Goal: Complete application form: Complete application form

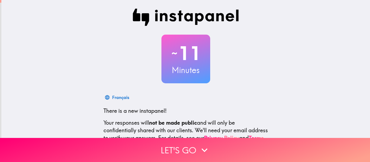
scroll to position [63, 0]
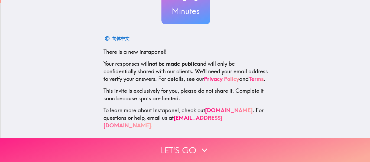
click at [181, 148] on button "Let's go" at bounding box center [185, 150] width 370 height 24
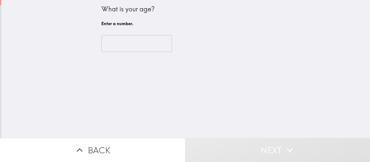
scroll to position [0, 0]
click at [117, 46] on input "number" at bounding box center [136, 43] width 71 height 17
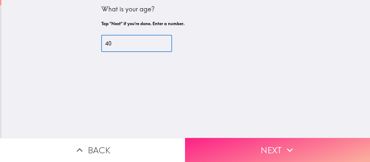
type input "40"
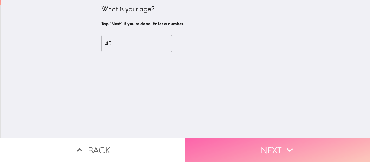
click at [276, 148] on button "Next" at bounding box center [277, 150] width 185 height 24
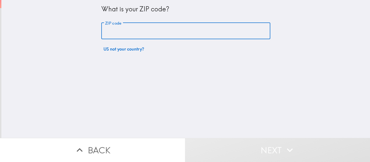
click at [135, 30] on input "ZIP code" at bounding box center [185, 31] width 169 height 17
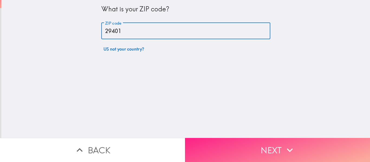
type input "29401"
click at [226, 141] on button "Next" at bounding box center [277, 150] width 185 height 24
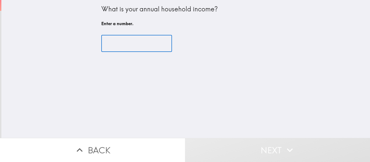
click at [122, 46] on input "number" at bounding box center [136, 43] width 71 height 17
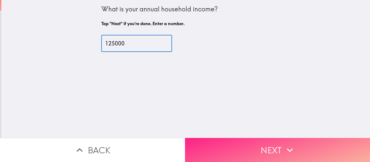
type input "125000"
click at [245, 147] on button "Next" at bounding box center [277, 150] width 185 height 24
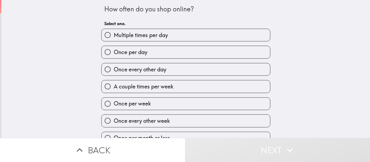
click at [132, 89] on span "A couple times per week" at bounding box center [144, 87] width 60 height 8
click at [114, 89] on input "A couple times per week" at bounding box center [108, 86] width 12 height 12
radio input "true"
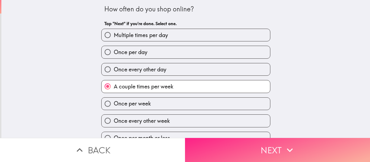
click at [260, 147] on button "Next" at bounding box center [277, 150] width 185 height 24
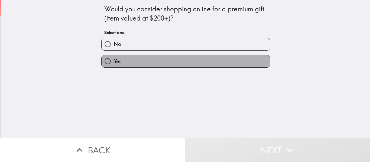
click at [116, 60] on span "Yes" at bounding box center [118, 62] width 8 height 8
click at [114, 60] on input "Yes" at bounding box center [108, 61] width 12 height 12
radio input "true"
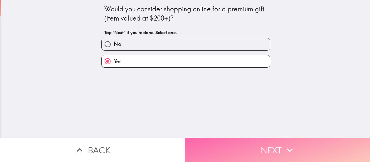
click at [246, 145] on button "Next" at bounding box center [277, 150] width 185 height 24
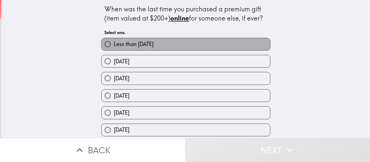
click at [138, 45] on span "Less than [DATE]" at bounding box center [134, 44] width 40 height 8
click at [114, 45] on input "Less than [DATE]" at bounding box center [108, 44] width 12 height 12
radio input "true"
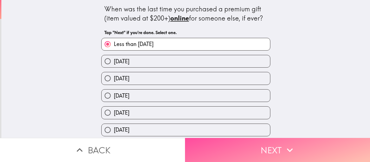
click at [284, 144] on icon "button" at bounding box center [290, 150] width 12 height 12
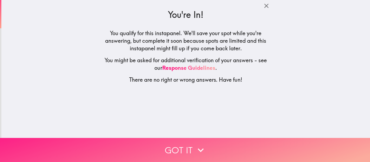
click at [179, 143] on button "Got it" at bounding box center [185, 150] width 370 height 24
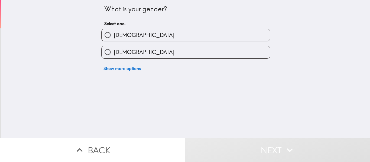
click at [127, 37] on label "[DEMOGRAPHIC_DATA]" at bounding box center [186, 35] width 168 height 12
click at [114, 37] on input "[DEMOGRAPHIC_DATA]" at bounding box center [108, 35] width 12 height 12
radio input "true"
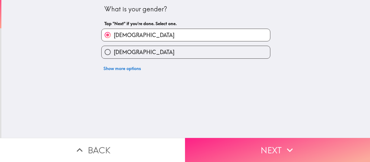
click at [252, 145] on button "Next" at bounding box center [277, 150] width 185 height 24
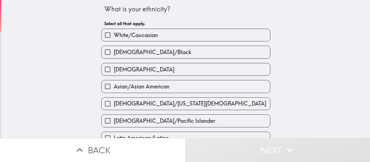
click at [140, 38] on span "White/Caucasian" at bounding box center [136, 35] width 44 height 8
click at [114, 38] on input "White/Caucasian" at bounding box center [108, 35] width 12 height 12
checkbox input "true"
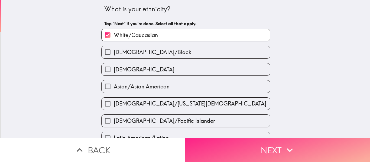
click at [238, 147] on button "Next" at bounding box center [277, 150] width 185 height 24
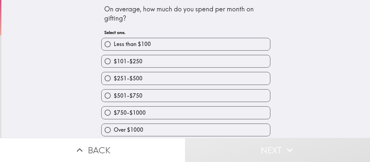
scroll to position [2, 0]
click at [119, 59] on span "$101-$250" at bounding box center [128, 62] width 29 height 8
click at [114, 59] on input "$101-$250" at bounding box center [108, 61] width 12 height 12
radio input "true"
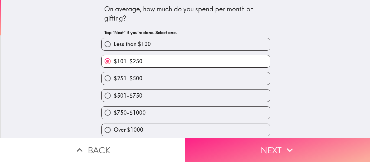
click at [250, 148] on button "Next" at bounding box center [277, 150] width 185 height 24
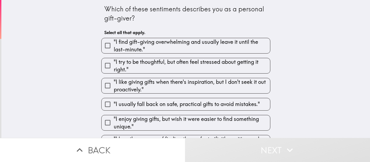
click at [147, 48] on span ""I find gift-giving overwhelming and usually leave it until the last-minute."" at bounding box center [192, 45] width 156 height 15
click at [114, 48] on input ""I find gift-giving overwhelming and usually leave it until the last-minute."" at bounding box center [108, 46] width 12 height 12
checkbox input "true"
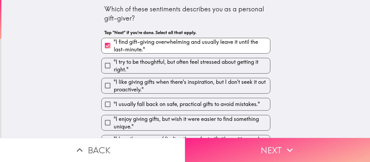
click at [246, 145] on button "Next" at bounding box center [277, 150] width 185 height 24
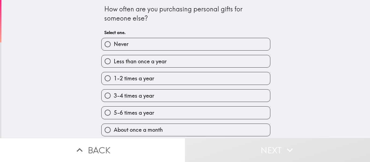
scroll to position [20, 0]
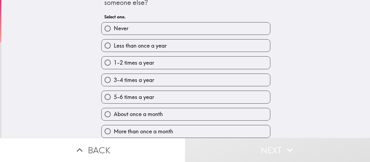
click at [139, 112] on span "About once a month" at bounding box center [138, 114] width 49 height 8
click at [114, 112] on input "About once a month" at bounding box center [108, 114] width 12 height 12
radio input "true"
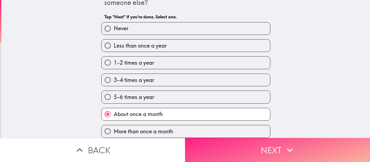
click at [243, 150] on button "Next" at bounding box center [277, 150] width 185 height 24
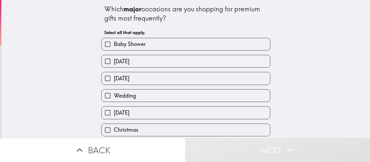
click at [129, 62] on span "[DATE]" at bounding box center [122, 62] width 16 height 8
click at [114, 62] on input "[DATE]" at bounding box center [108, 61] width 12 height 12
checkbox input "true"
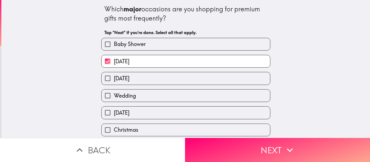
scroll to position [54, 0]
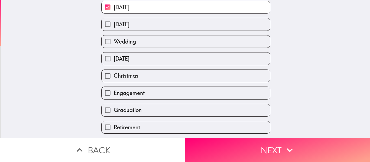
click at [128, 76] on span "Christmas" at bounding box center [126, 76] width 25 height 8
click at [114, 76] on input "Christmas" at bounding box center [108, 76] width 12 height 12
checkbox input "true"
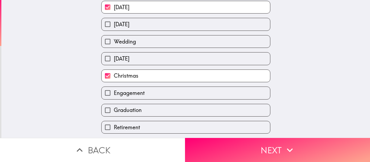
click at [131, 112] on span "Graduation" at bounding box center [128, 110] width 28 height 8
click at [114, 112] on input "Graduation" at bounding box center [108, 110] width 12 height 12
checkbox input "true"
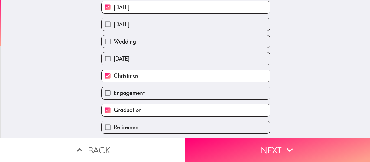
scroll to position [106, 0]
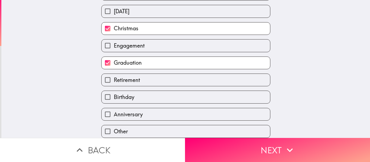
click at [139, 109] on label "Anniversary" at bounding box center [186, 114] width 168 height 12
click at [114, 109] on input "Anniversary" at bounding box center [108, 114] width 12 height 12
checkbox input "true"
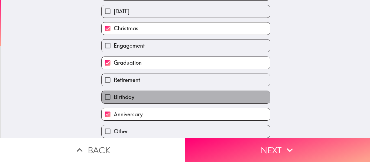
click at [133, 91] on label "Birthday" at bounding box center [186, 97] width 168 height 12
click at [114, 91] on input "Birthday" at bounding box center [108, 97] width 12 height 12
checkbox input "true"
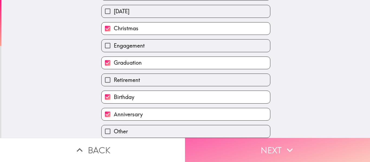
click at [252, 145] on button "Next" at bounding box center [277, 150] width 185 height 24
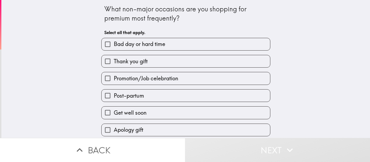
click at [126, 64] on span "Thank you gift" at bounding box center [131, 62] width 34 height 8
click at [114, 64] on input "Thank you gift" at bounding box center [108, 61] width 12 height 12
checkbox input "true"
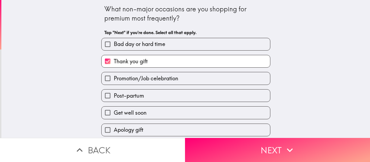
scroll to position [27, 0]
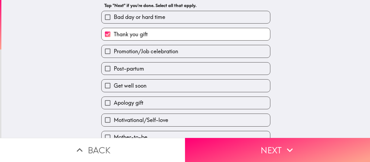
click at [137, 86] on span "Get well soon" at bounding box center [130, 86] width 33 height 8
click at [114, 86] on input "Get well soon" at bounding box center [108, 86] width 12 height 12
checkbox input "true"
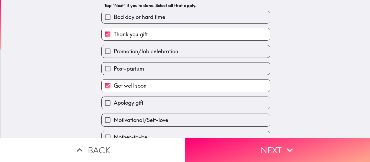
click at [138, 106] on span "Apology gift" at bounding box center [129, 103] width 30 height 8
click at [114, 106] on input "Apology gift" at bounding box center [108, 103] width 12 height 12
checkbox input "true"
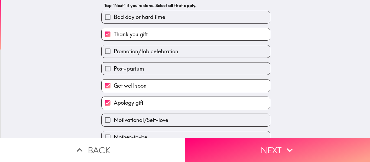
scroll to position [108, 0]
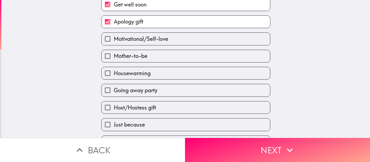
click at [128, 75] on span "Housewarming" at bounding box center [132, 74] width 37 height 8
click at [114, 75] on input "Housewarming" at bounding box center [108, 73] width 12 height 12
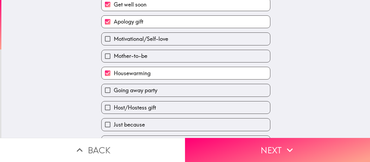
click at [129, 72] on span "Housewarming" at bounding box center [132, 74] width 37 height 8
click at [114, 72] on input "Housewarming" at bounding box center [108, 73] width 12 height 12
checkbox input "false"
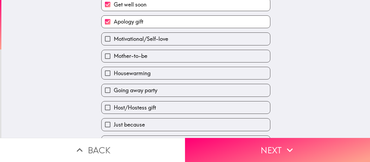
click at [141, 91] on span "Going away party" at bounding box center [136, 91] width 44 height 8
click at [114, 91] on input "Going away party" at bounding box center [108, 90] width 12 height 12
checkbox input "true"
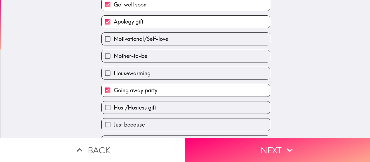
scroll to position [123, 0]
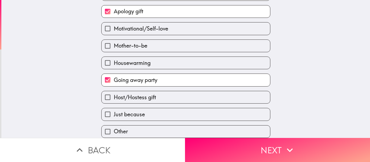
click at [141, 95] on span "Host/Hostess gift" at bounding box center [135, 98] width 42 height 8
click at [114, 95] on input "Host/Hostess gift" at bounding box center [108, 97] width 12 height 12
checkbox input "true"
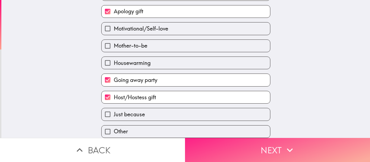
click at [234, 141] on button "Next" at bounding box center [277, 150] width 185 height 24
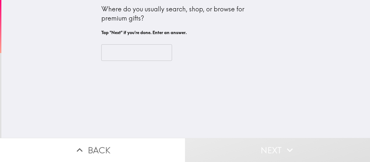
click at [196, 6] on div "Where do you usually search, shop, or browse for premium gifts?" at bounding box center [185, 14] width 169 height 18
click at [110, 11] on div "Where do you usually search, shop, or browse for premium gifts?" at bounding box center [185, 14] width 169 height 18
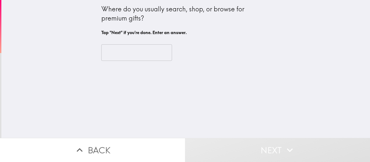
click at [113, 47] on input "text" at bounding box center [136, 52] width 71 height 17
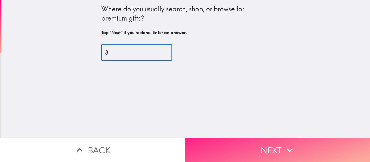
type input "3"
click at [255, 142] on button "Next" at bounding box center [277, 150] width 185 height 24
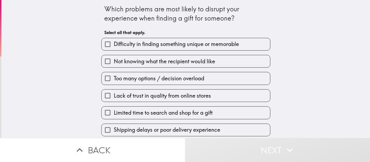
click at [129, 45] on span "Difficulty in finding something unique or memorable" at bounding box center [176, 44] width 125 height 8
click at [114, 45] on input "Difficulty in finding something unique or memorable" at bounding box center [108, 44] width 12 height 12
checkbox input "true"
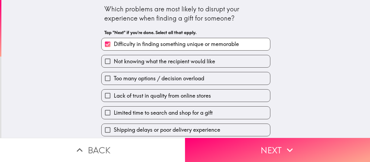
click at [133, 113] on span "Limited time to search and shop for a gift" at bounding box center [163, 113] width 99 height 8
click at [114, 113] on input "Limited time to search and shop for a gift" at bounding box center [108, 113] width 12 height 12
checkbox input "true"
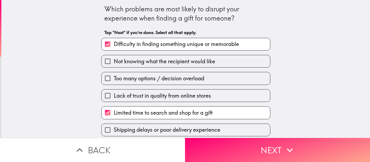
scroll to position [71, 0]
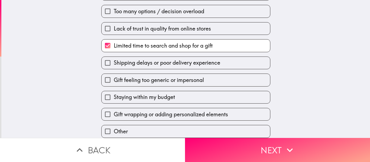
click at [124, 78] on span "Gift feeling too generic or impersonal" at bounding box center [159, 80] width 90 height 8
click at [114, 78] on input "Gift feeling too generic or impersonal" at bounding box center [108, 80] width 12 height 12
checkbox input "true"
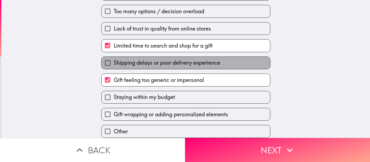
click at [124, 60] on span "Shipping delays or poor delivery experience" at bounding box center [167, 63] width 106 height 8
click at [114, 60] on input "Shipping delays or poor delivery experience" at bounding box center [108, 63] width 12 height 12
checkbox input "true"
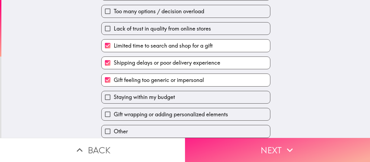
click at [249, 139] on button "Next" at bounding box center [277, 150] width 185 height 24
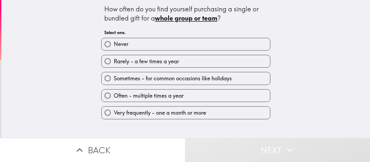
click at [135, 96] on span "Often - multiple times a year" at bounding box center [149, 96] width 70 height 8
click at [114, 96] on input "Often - multiple times a year" at bounding box center [108, 96] width 12 height 12
radio input "true"
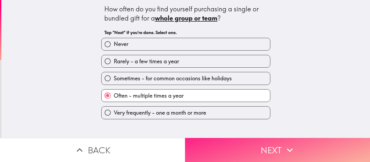
click at [252, 149] on button "Next" at bounding box center [277, 150] width 185 height 24
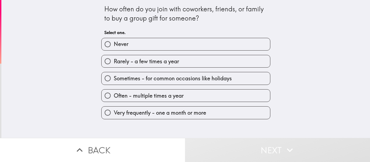
click at [132, 79] on span "Sometimes - for common occasions like holidays" at bounding box center [173, 79] width 118 height 8
click at [114, 79] on input "Sometimes - for common occasions like holidays" at bounding box center [108, 78] width 12 height 12
radio input "true"
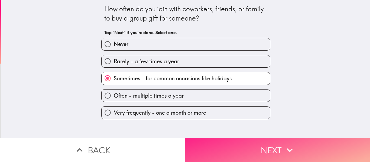
click at [231, 149] on button "Next" at bounding box center [277, 150] width 185 height 24
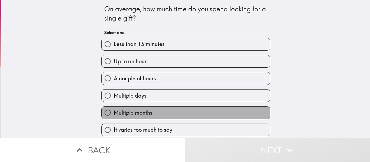
click at [125, 113] on span "Multiple months" at bounding box center [133, 113] width 39 height 8
click at [114, 113] on input "Multiple months" at bounding box center [108, 113] width 12 height 12
radio input "true"
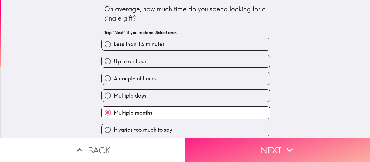
click at [277, 143] on button "Next" at bounding box center [277, 150] width 185 height 24
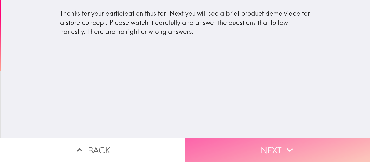
click at [244, 141] on button "Next" at bounding box center [277, 150] width 185 height 24
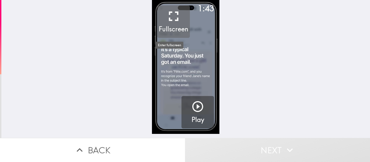
click at [165, 17] on icon "button" at bounding box center [173, 16] width 16 height 16
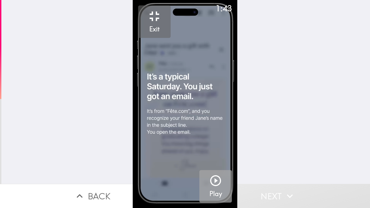
click at [213, 162] on icon "button" at bounding box center [215, 180] width 13 height 13
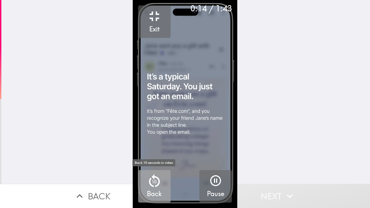
click at [155, 162] on p "10" at bounding box center [154, 182] width 5 height 6
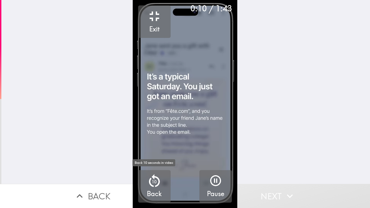
click at [152, 162] on p "10" at bounding box center [154, 182] width 5 height 6
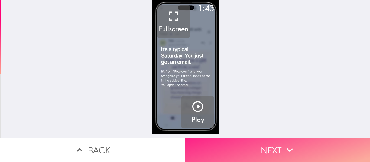
click at [279, 142] on button "Next" at bounding box center [277, 150] width 185 height 24
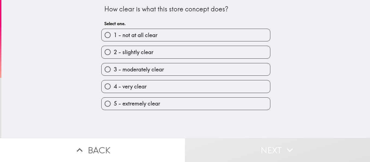
click at [132, 104] on span "5 - extremely clear" at bounding box center [137, 104] width 46 height 8
click at [114, 104] on input "5 - extremely clear" at bounding box center [108, 104] width 12 height 12
radio input "true"
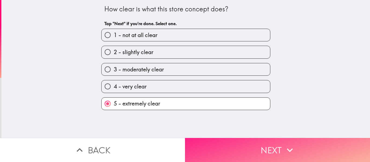
click at [274, 144] on button "Next" at bounding box center [277, 150] width 185 height 24
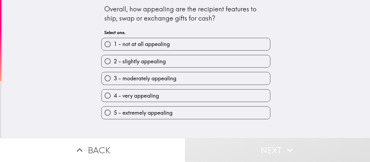
click at [109, 10] on div "Overall, how appealing are the recipient features to ship, swap or exchange gif…" at bounding box center [185, 14] width 163 height 18
click at [105, 11] on div "Overall, how appealing are the recipient features to ship, swap or exchange gif…" at bounding box center [185, 14] width 163 height 18
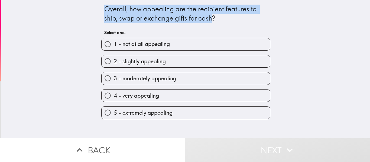
drag, startPoint x: 105, startPoint y: 10, endPoint x: 205, endPoint y: 18, distance: 100.5
click at [204, 18] on div "Overall, how appealing are the recipient features to ship, swap or exchange gif…" at bounding box center [185, 14] width 163 height 18
select select "en"
click at [199, 20] on body "Overall, how appealing are the recipient features to ship, swap or exchange gif…" at bounding box center [185, 27] width 370 height 54
click at [129, 38] on select "English Bengali -------- [ All ] -------- Afrikaans Albanian Amharic Arabic Arm…" at bounding box center [106, 34] width 66 height 5
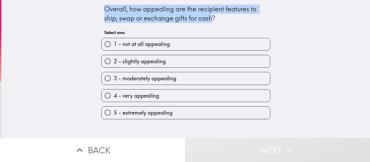
select select "bn"
click at [115, 38] on select "English Bengali -------- [ All ] -------- Afrikaans Albanian Amharic Arabic Arm…" at bounding box center [106, 34] width 66 height 5
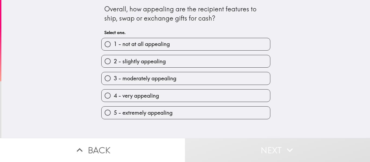
click at [126, 61] on span "Close" at bounding box center [119, 58] width 14 height 7
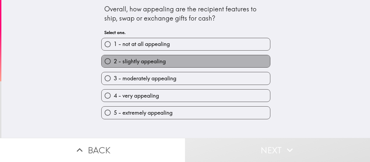
click at [134, 64] on span "2 - slightly appealing" at bounding box center [140, 62] width 52 height 8
click at [114, 64] on input "2 - slightly appealing" at bounding box center [108, 61] width 12 height 12
radio input "true"
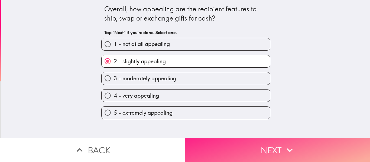
click at [256, 146] on button "Next" at bounding box center [277, 150] width 185 height 24
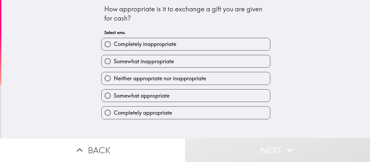
click at [134, 10] on div "How appropriate is it to exchange a gift you are given for cash?" at bounding box center [185, 14] width 163 height 18
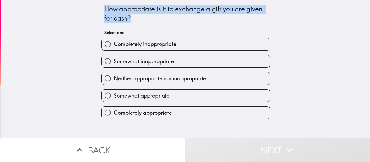
click at [134, 10] on div "How appropriate is it to exchange a gift you are given for cash?" at bounding box center [185, 14] width 163 height 18
click at [131, 6] on body "How appropriate is it to exchange a gift you are given for cash? Select one. Co…" at bounding box center [185, 27] width 370 height 54
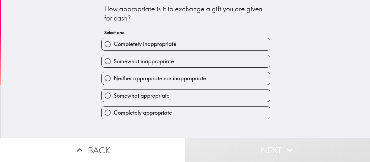
click at [296, 71] on div "How appropriate is it to exchange a gift you are given for cash? Select one. Co…" at bounding box center [185, 69] width 368 height 138
click at [151, 100] on label "Somewhat appropriate" at bounding box center [186, 96] width 168 height 12
click at [114, 100] on input "Somewhat appropriate" at bounding box center [108, 96] width 12 height 12
radio input "true"
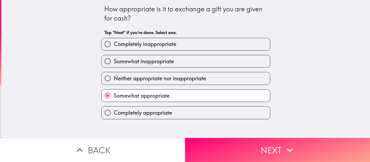
click at [152, 114] on span "Completely appropriate" at bounding box center [143, 113] width 58 height 8
click at [114, 114] on input "Completely appropriate" at bounding box center [108, 113] width 12 height 12
radio input "true"
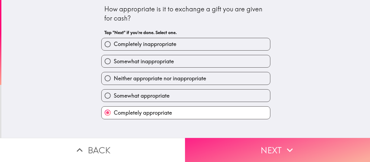
click at [262, 150] on button "Next" at bounding box center [277, 150] width 185 height 24
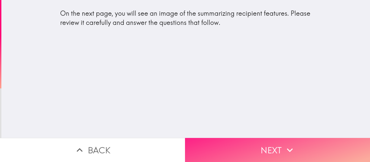
click at [248, 144] on button "Next" at bounding box center [277, 150] width 185 height 24
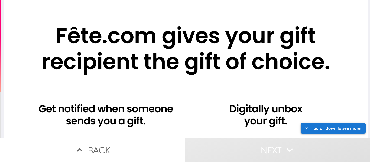
click at [328, 126] on button "Scroll down to see more." at bounding box center [333, 128] width 65 height 11
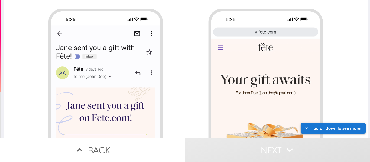
click at [326, 125] on button "Scroll down to see more." at bounding box center [333, 128] width 65 height 11
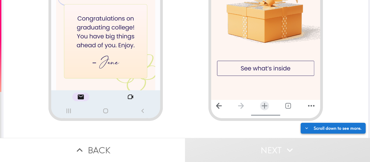
click at [326, 125] on button "Scroll down to see more." at bounding box center [333, 128] width 65 height 11
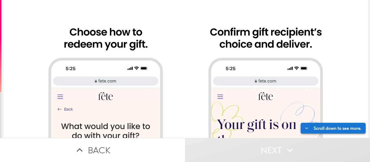
click at [326, 124] on button "Scroll down to see more." at bounding box center [333, 128] width 65 height 11
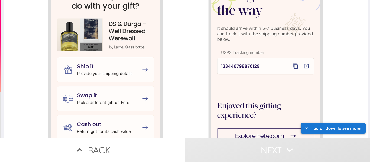
click at [326, 124] on button "Scroll down to see more." at bounding box center [333, 128] width 65 height 11
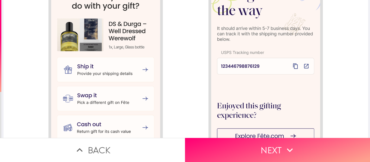
scroll to position [594, 0]
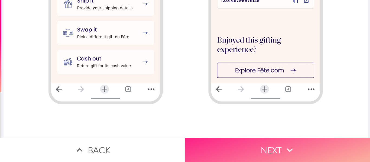
click at [297, 152] on button "Next" at bounding box center [277, 150] width 185 height 24
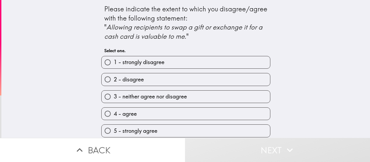
scroll to position [4, 0]
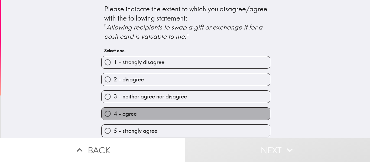
click at [130, 113] on span "4 - agree" at bounding box center [125, 114] width 23 height 8
click at [114, 113] on input "4 - agree" at bounding box center [108, 114] width 12 height 12
radio input "true"
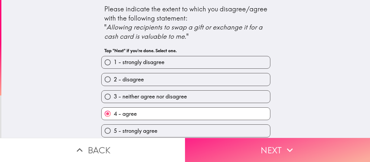
click at [266, 143] on button "Next" at bounding box center [277, 150] width 185 height 24
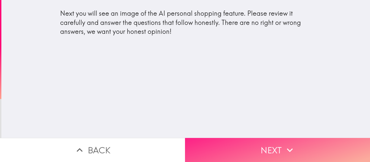
click at [241, 145] on button "Next" at bounding box center [277, 150] width 185 height 24
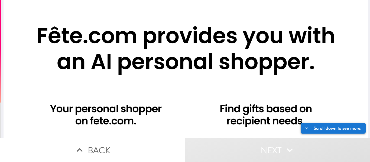
click at [318, 125] on button "Scroll down to see more." at bounding box center [333, 128] width 65 height 11
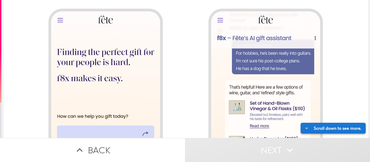
click at [318, 125] on button "Scroll down to see more." at bounding box center [333, 128] width 65 height 11
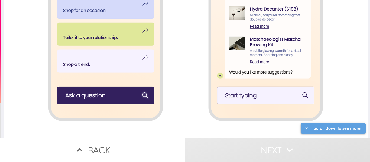
click at [318, 125] on button "Scroll down to see more." at bounding box center [333, 128] width 65 height 11
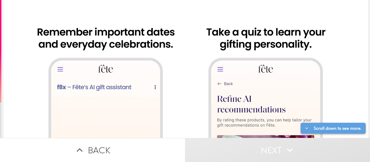
click at [317, 125] on button "Scroll down to see more." at bounding box center [333, 128] width 65 height 11
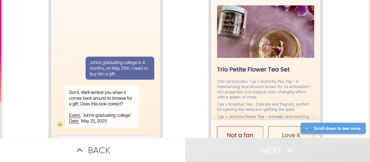
click at [317, 125] on button "Scroll down to see more." at bounding box center [333, 128] width 65 height 11
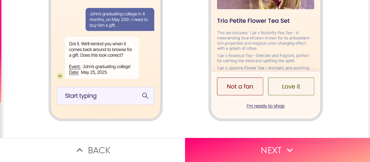
scroll to position [594, 0]
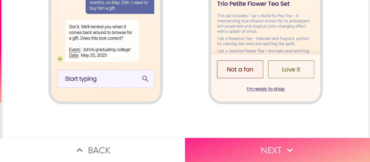
click at [247, 146] on button "Next" at bounding box center [277, 150] width 185 height 24
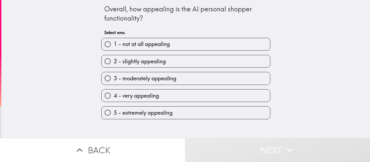
click at [137, 100] on label "4 - very appealing" at bounding box center [186, 96] width 168 height 12
click at [114, 100] on input "4 - very appealing" at bounding box center [108, 96] width 12 height 12
radio input "true"
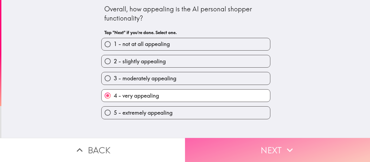
click at [256, 145] on button "Next" at bounding box center [277, 150] width 185 height 24
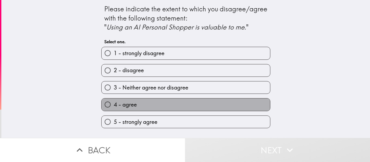
click at [145, 108] on label "4 - agree" at bounding box center [186, 105] width 168 height 12
click at [114, 108] on input "4 - agree" at bounding box center [108, 105] width 12 height 12
radio input "true"
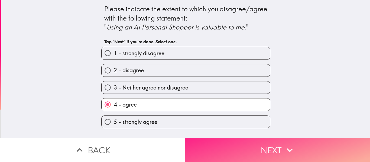
click at [237, 146] on button "Next" at bounding box center [277, 150] width 185 height 24
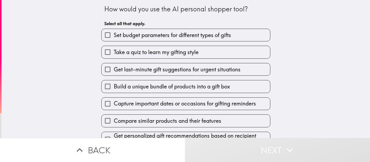
click at [174, 9] on div "How would you use the AI personal shopper tool?" at bounding box center [185, 9] width 163 height 9
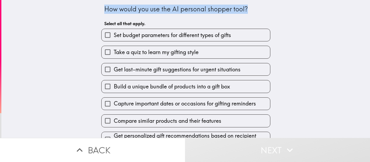
click at [174, 9] on div "How would you use the AI personal shopper tool?" at bounding box center [185, 9] width 163 height 9
select select "en"
click at [171, 3] on body "How would you use the AI personal shopper tool? Select all that apply. Set budg…" at bounding box center [185, 27] width 370 height 54
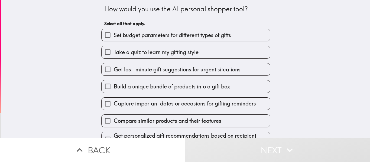
click at [322, 38] on div "How would you use the AI personal shopper tool? Select all that apply. Set budg…" at bounding box center [185, 69] width 368 height 138
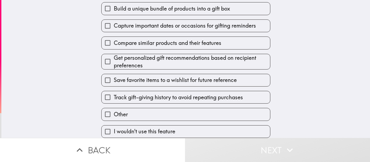
scroll to position [54, 0]
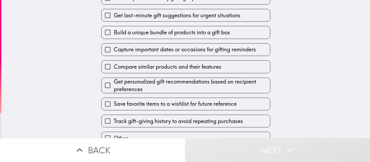
click at [197, 37] on label "Build a unique bundle of products into a gift box" at bounding box center [186, 32] width 168 height 12
click at [114, 37] on input "Build a unique bundle of products into a gift box" at bounding box center [108, 32] width 12 height 12
checkbox input "true"
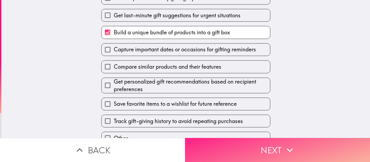
click at [244, 147] on button "Next" at bounding box center [277, 150] width 185 height 24
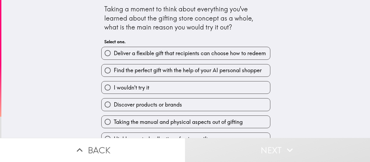
scroll to position [29, 0]
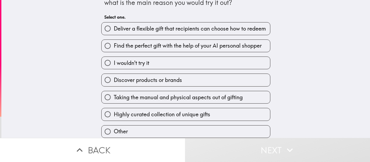
click at [143, 95] on span "Taking the manual and physical aspects out of gifting" at bounding box center [178, 98] width 129 height 8
click at [114, 95] on input "Taking the manual and physical aspects out of gifting" at bounding box center [108, 97] width 12 height 12
radio input "true"
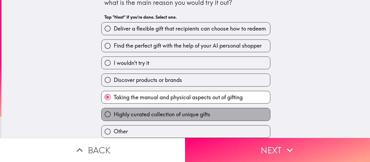
click at [138, 111] on span "Highly curated collection of unique gifts" at bounding box center [162, 115] width 96 height 8
click at [114, 110] on input "Highly curated collection of unique gifts" at bounding box center [108, 114] width 12 height 12
radio input "true"
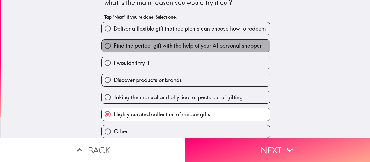
click at [183, 42] on span "Find the perfect gift with the help of your AI personal shopper" at bounding box center [188, 46] width 148 height 8
click at [114, 41] on input "Find the perfect gift with the help of your AI personal shopper" at bounding box center [108, 46] width 12 height 12
radio input "true"
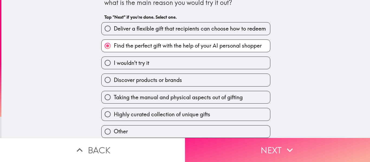
click at [248, 141] on button "Next" at bounding box center [277, 150] width 185 height 24
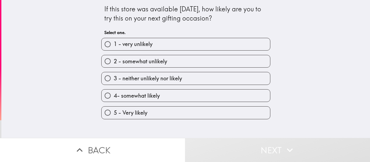
click at [130, 114] on span "5 - Very likely" at bounding box center [131, 113] width 34 height 8
click at [114, 114] on input "5 - Very likely" at bounding box center [108, 113] width 12 height 12
radio input "true"
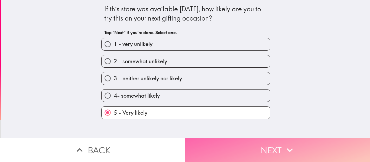
click at [263, 152] on button "Next" at bounding box center [277, 150] width 185 height 24
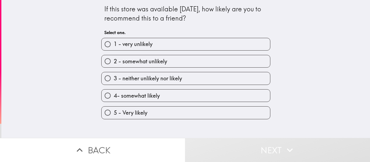
click at [136, 97] on span "4- somewhat likely" at bounding box center [137, 96] width 46 height 8
click at [114, 97] on input "4- somewhat likely" at bounding box center [108, 96] width 12 height 12
radio input "true"
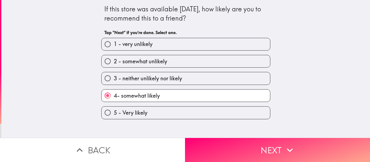
click at [135, 109] on span "5 - Very likely" at bounding box center [131, 113] width 34 height 8
click at [114, 109] on input "5 - Very likely" at bounding box center [108, 113] width 12 height 12
radio input "true"
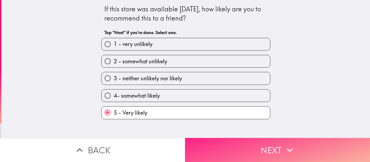
click at [259, 143] on button "Next" at bounding box center [277, 150] width 185 height 24
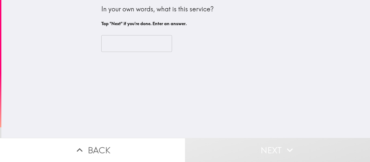
click at [154, 9] on div "In your own words, what is this service?" at bounding box center [185, 9] width 169 height 9
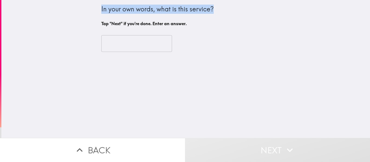
click at [154, 9] on div "In your own words, what is this service?" at bounding box center [185, 9] width 169 height 9
click at [130, 46] on input "text" at bounding box center [136, 43] width 71 height 17
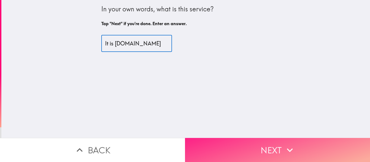
type input "It is [DOMAIN_NAME]"
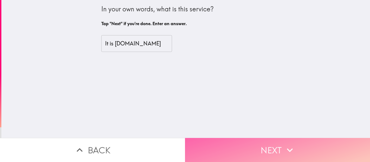
click at [232, 145] on button "Next" at bounding box center [277, 150] width 185 height 24
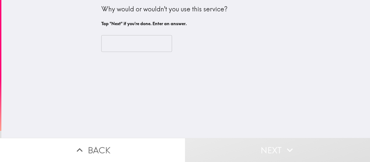
click at [127, 39] on input "text" at bounding box center [136, 43] width 71 height 17
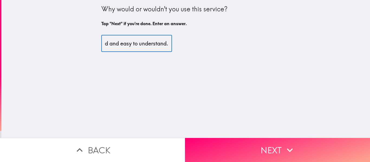
scroll to position [0, 56]
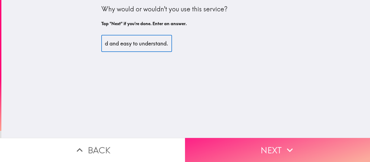
type input "This is very importand and easy to understand."
click at [237, 147] on button "Next" at bounding box center [277, 150] width 185 height 24
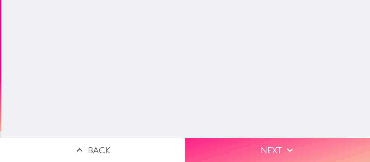
scroll to position [0, 0]
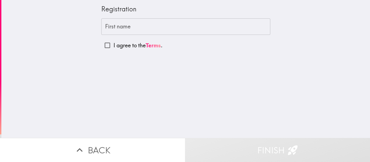
click at [129, 27] on input "First name" at bounding box center [185, 26] width 169 height 17
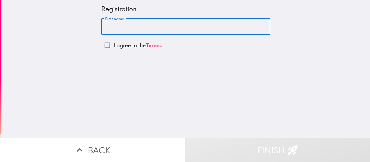
click at [130, 30] on input "First name" at bounding box center [185, 26] width 169 height 17
drag, startPoint x: 154, startPoint y: 26, endPoint x: 114, endPoint y: 27, distance: 40.3
click at [114, 27] on input "[PERSON_NAME]" at bounding box center [185, 26] width 169 height 17
type input "[PERSON_NAME]"
click at [104, 45] on input "I agree to the Terms ." at bounding box center [107, 45] width 12 height 12
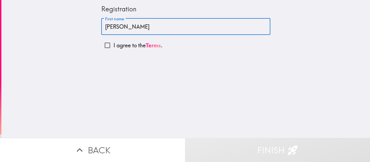
checkbox input "true"
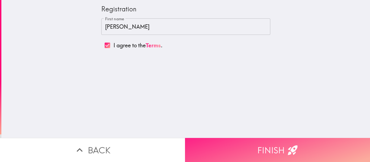
click at [261, 147] on button "Finish" at bounding box center [277, 150] width 185 height 24
